Goal: Task Accomplishment & Management: Manage account settings

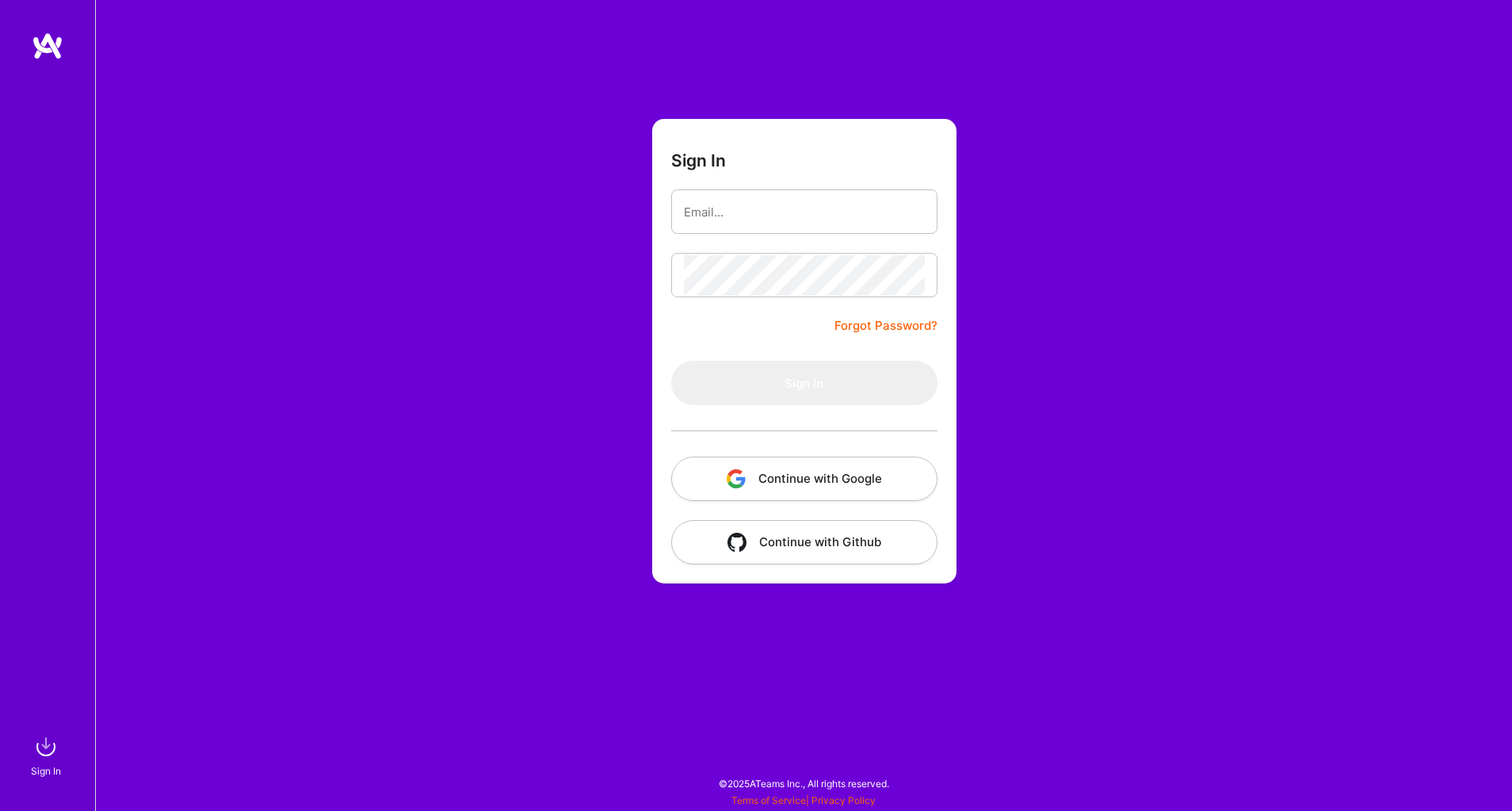
type input "[EMAIL_ADDRESS][DOMAIN_NAME]"
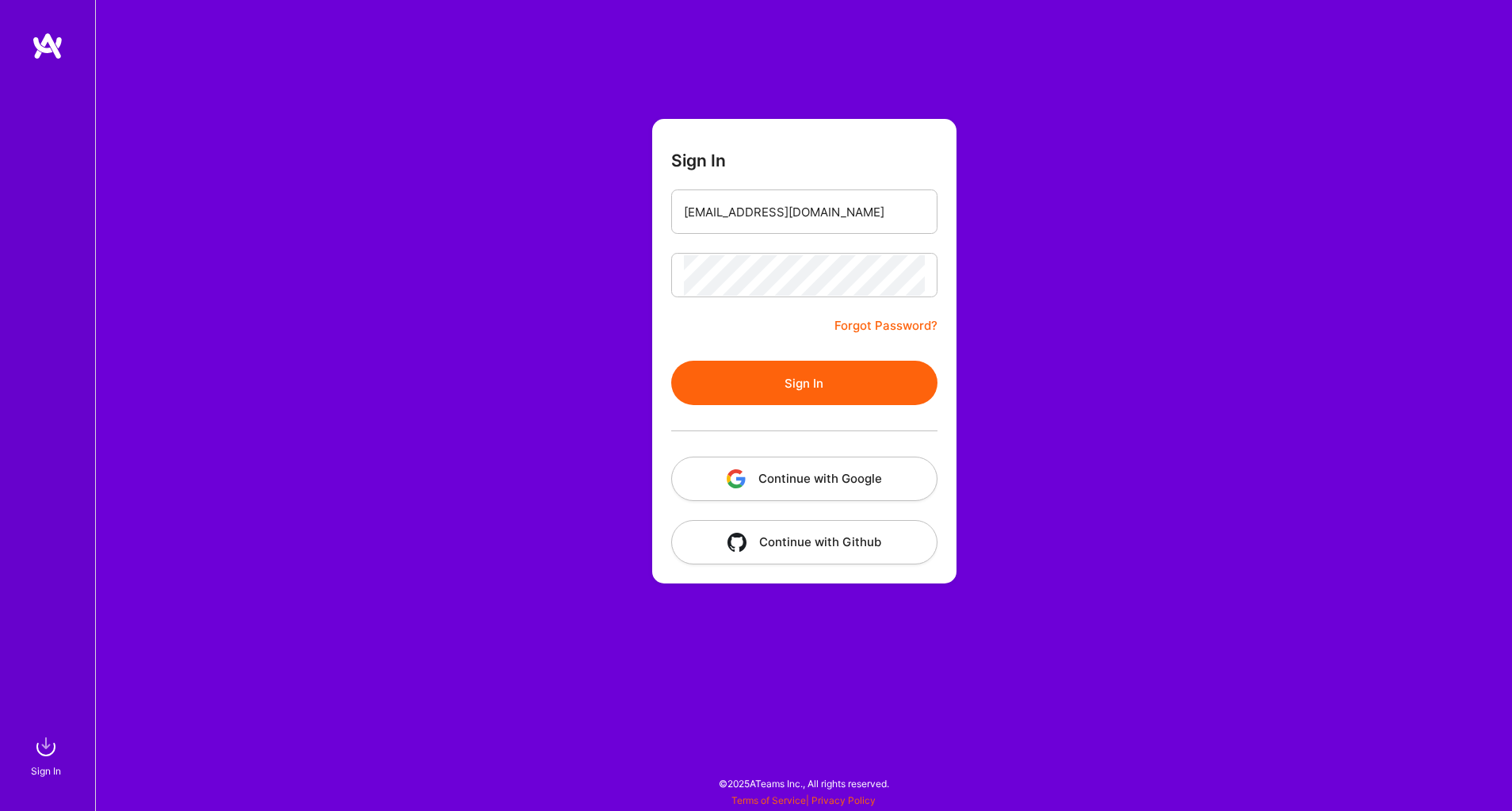
click at [648, 351] on div "Sign In [EMAIL_ADDRESS][DOMAIN_NAME] Forgot Password? Sign In Continue with Goo…" at bounding box center [803, 406] width 1417 height 811
click at [772, 381] on button "Sign In" at bounding box center [804, 383] width 266 height 45
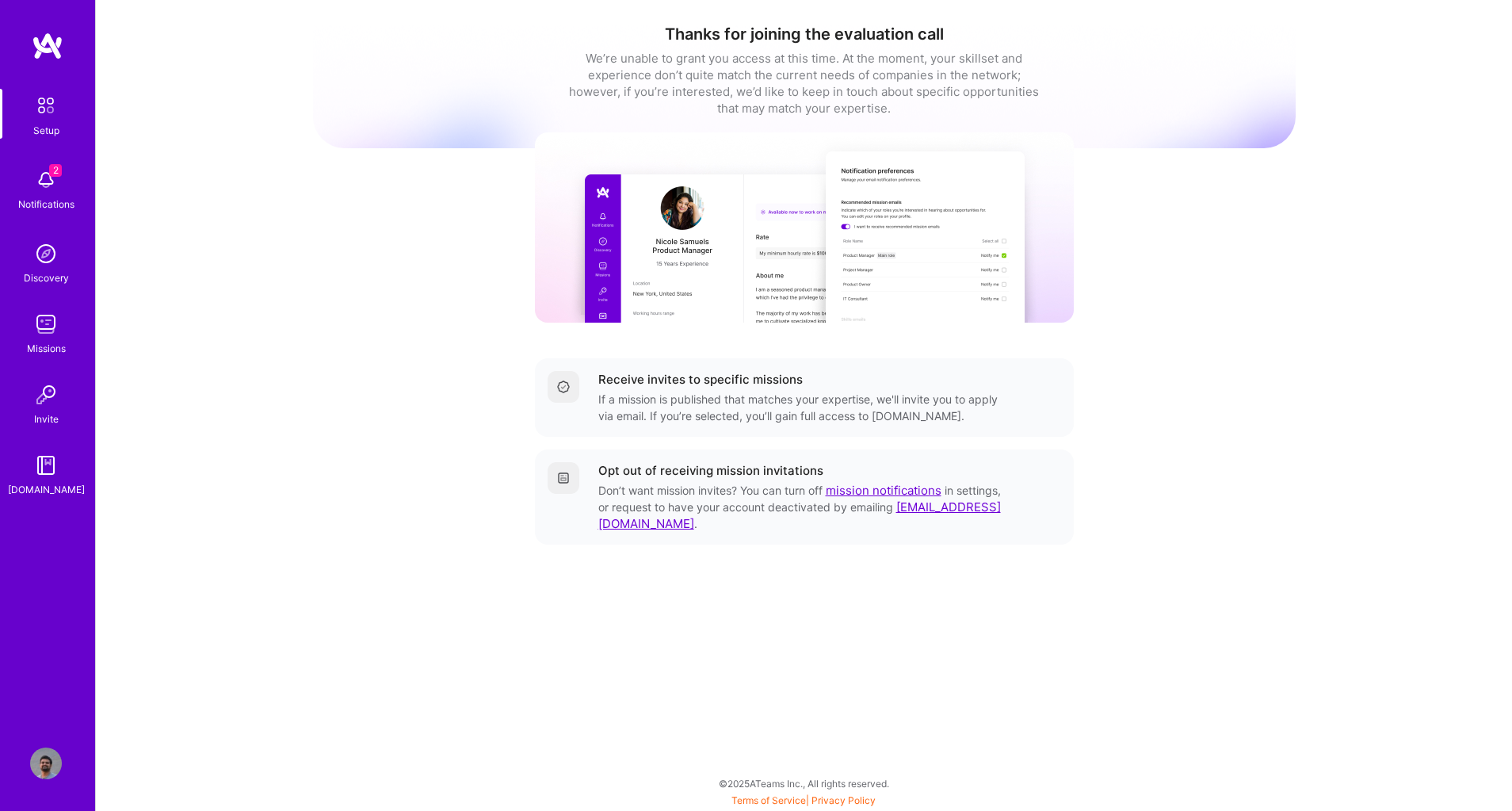
click at [50, 187] on img at bounding box center [45, 180] width 31 height 31
click at [49, 173] on div "Setup 2 Notifications Discovery Missions Invite A.Guide" at bounding box center [47, 292] width 95 height 409
click at [51, 314] on img at bounding box center [45, 324] width 31 height 31
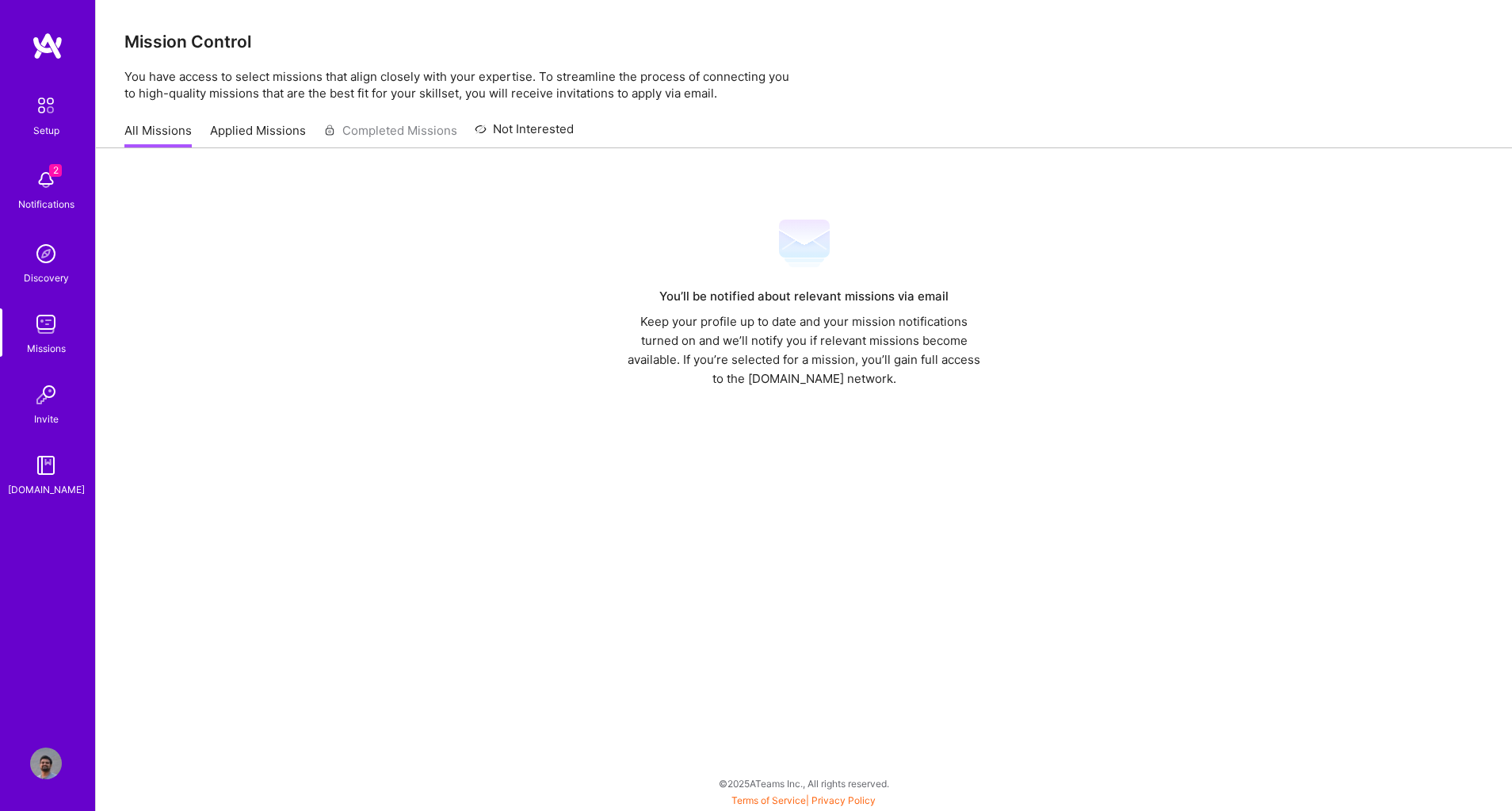
click at [251, 121] on div "All Missions Applied Missions Completed Missions Not Interested" at bounding box center [349, 130] width 449 height 34
click at [257, 135] on link "Applied Missions" at bounding box center [258, 135] width 96 height 26
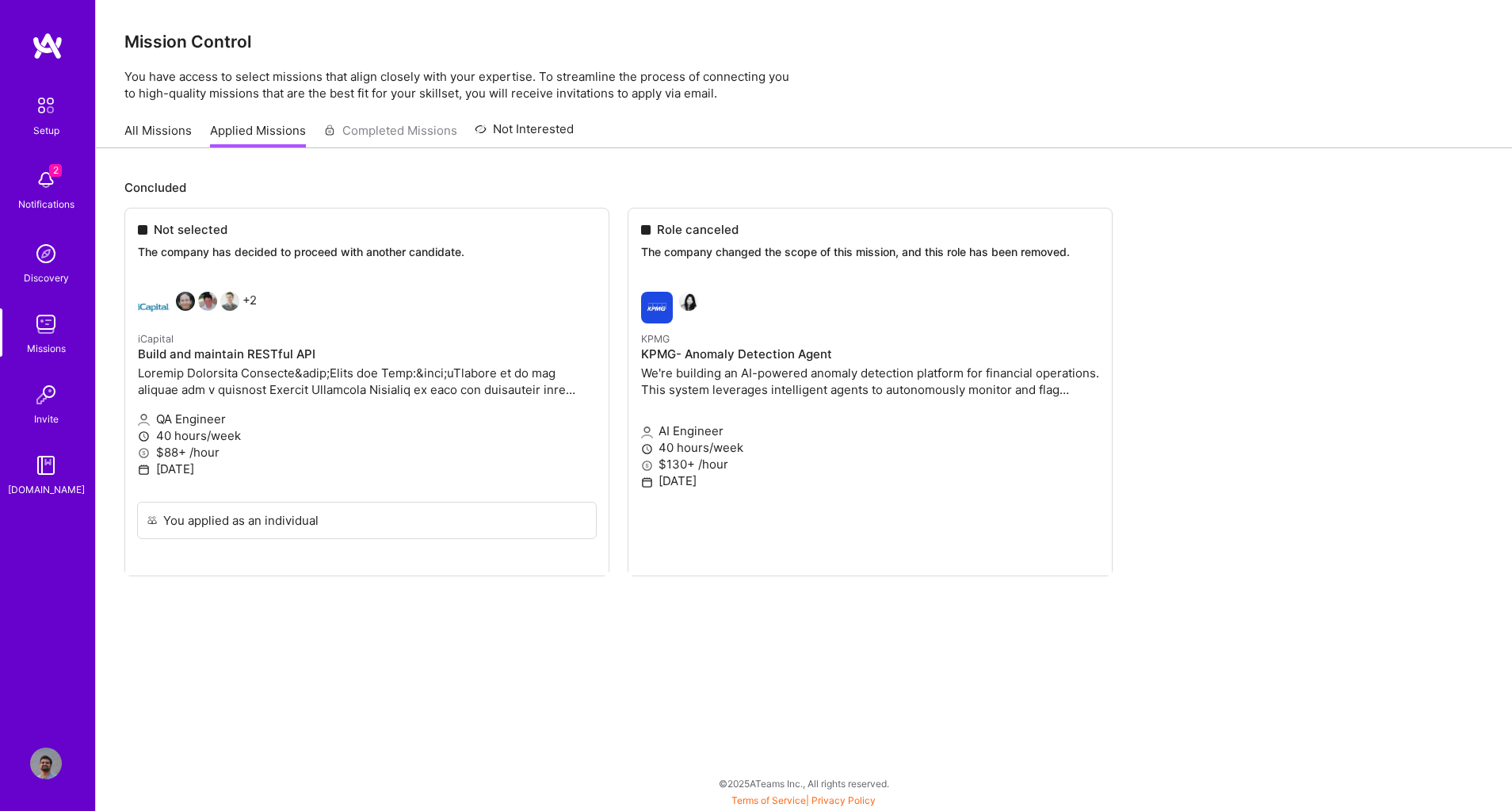
click at [524, 126] on link "Not Interested" at bounding box center [524, 134] width 99 height 29
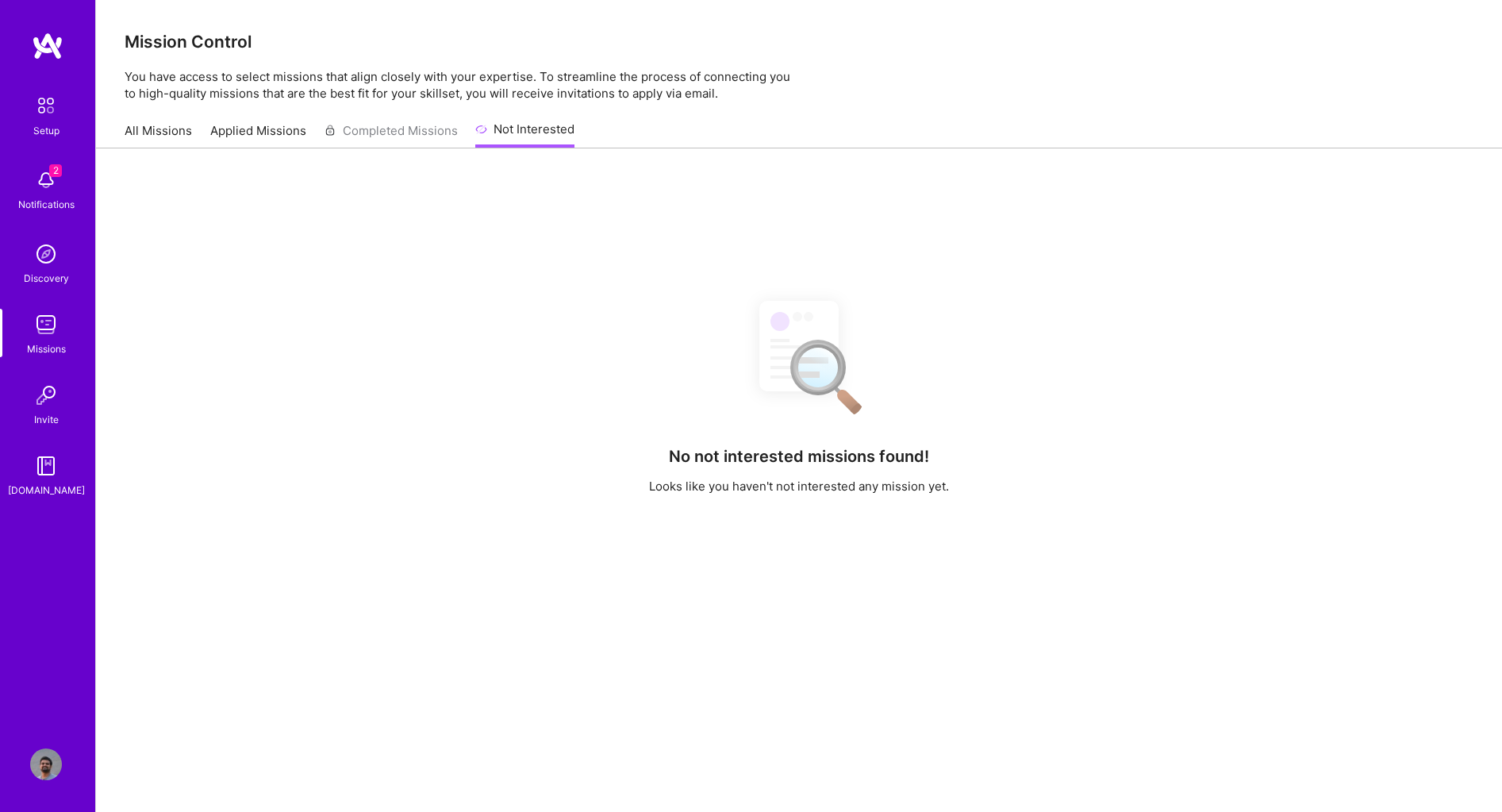
click at [38, 192] on img at bounding box center [45, 180] width 31 height 31
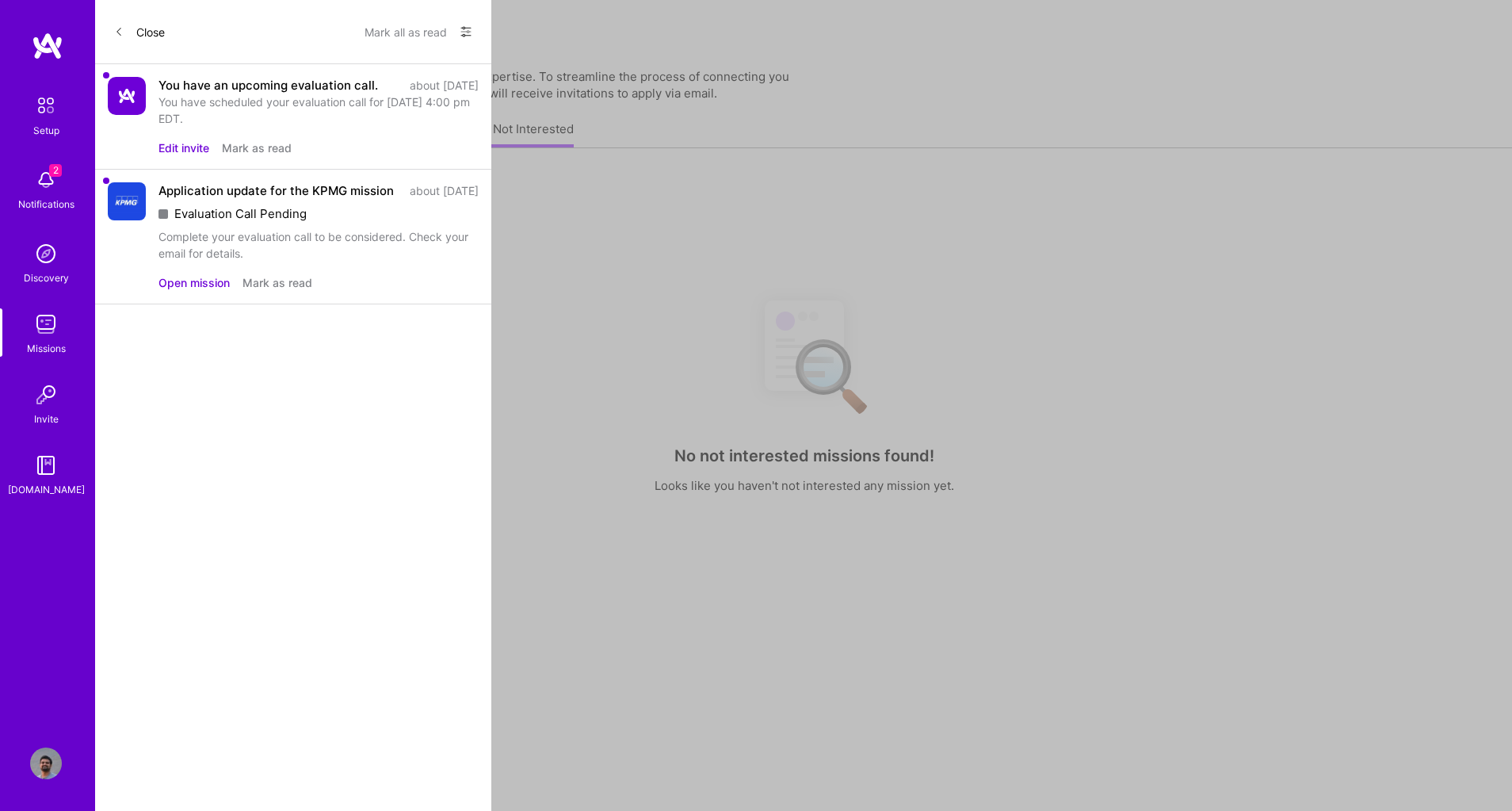
click at [151, 30] on button "Close" at bounding box center [139, 31] width 50 height 26
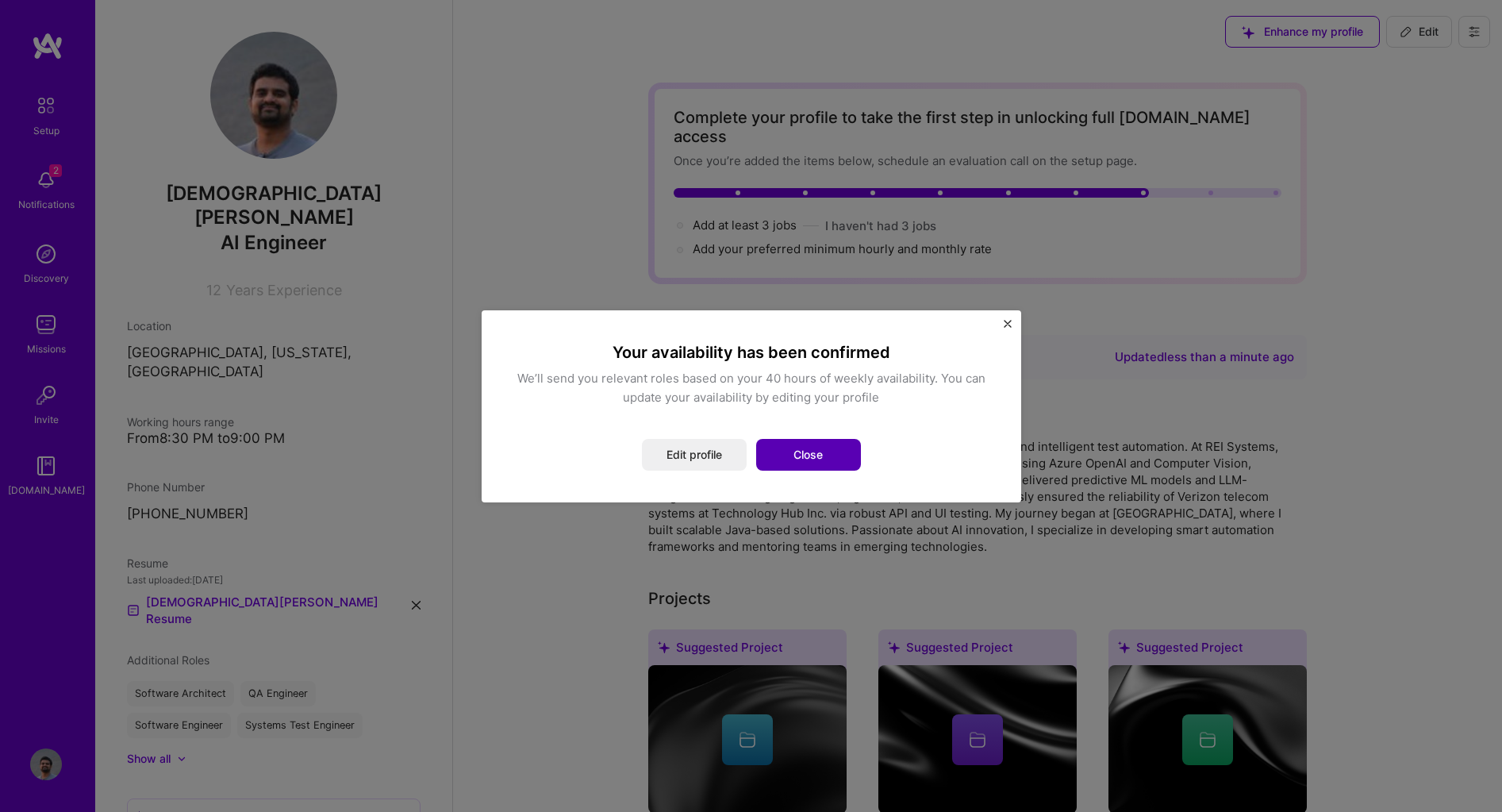
click at [801, 451] on button "Close" at bounding box center [808, 455] width 105 height 31
